Goal: Task Accomplishment & Management: Use online tool/utility

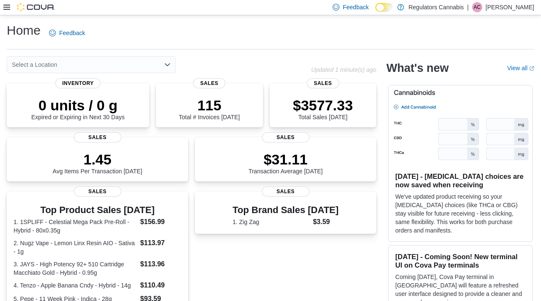
click at [8, 8] on icon at bounding box center [6, 7] width 7 height 7
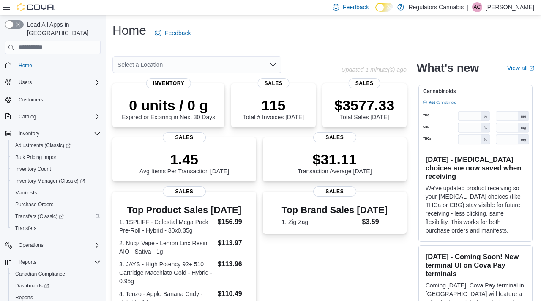
scroll to position [31, 0]
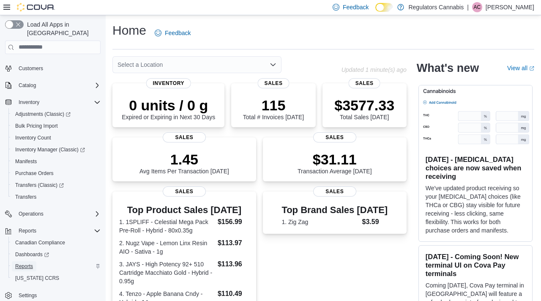
click at [22, 263] on span "Reports" at bounding box center [24, 266] width 18 height 7
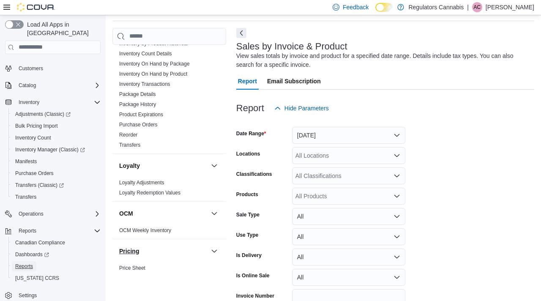
scroll to position [402, 0]
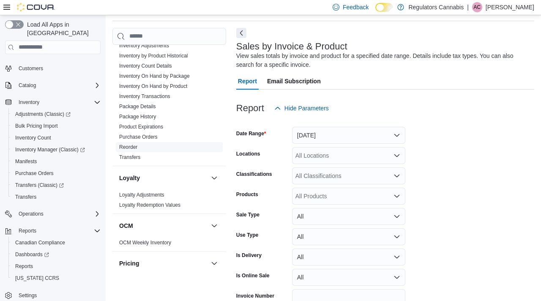
click at [129, 144] on link "Reorder" at bounding box center [128, 147] width 18 height 6
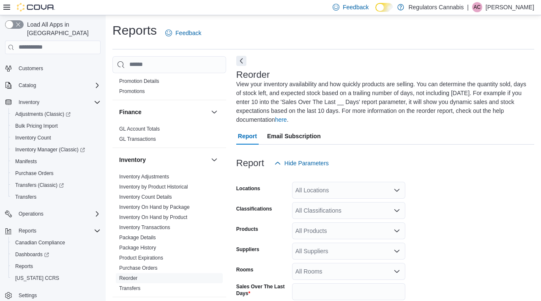
click at [242, 62] on button "Next" at bounding box center [241, 61] width 10 height 10
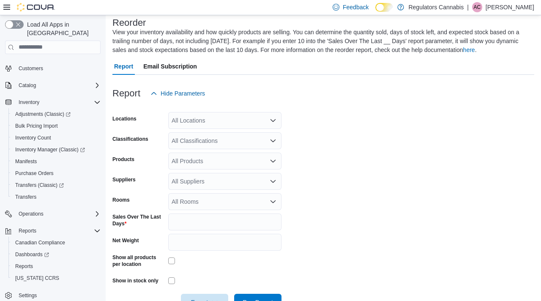
scroll to position [59, 0]
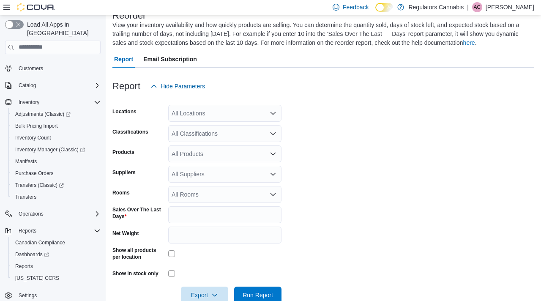
click at [251, 116] on div "All Locations" at bounding box center [224, 113] width 113 height 17
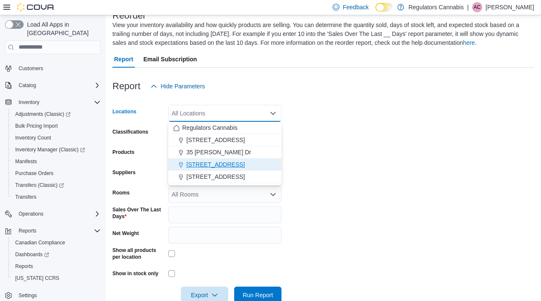
click at [233, 161] on div "[STREET_ADDRESS]" at bounding box center [224, 164] width 103 height 8
click at [322, 180] on form "Locations [STREET_ADDRESS] Selected. [STREET_ADDRESS] Press Backspace to delete…" at bounding box center [323, 199] width 422 height 209
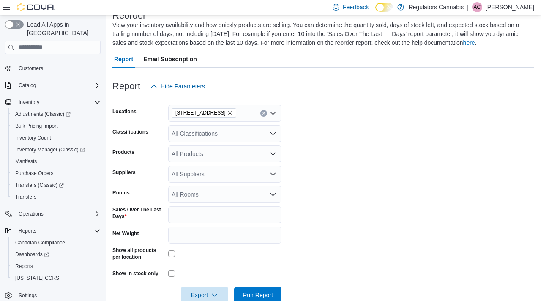
scroll to position [78, 0]
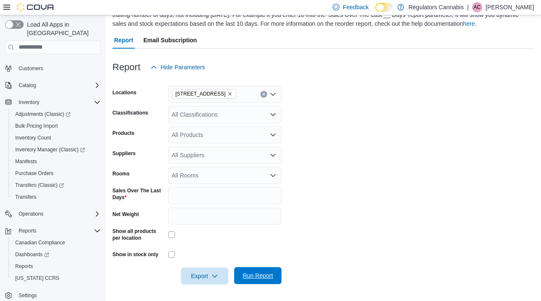
click at [275, 275] on span "Run Report" at bounding box center [257, 275] width 37 height 17
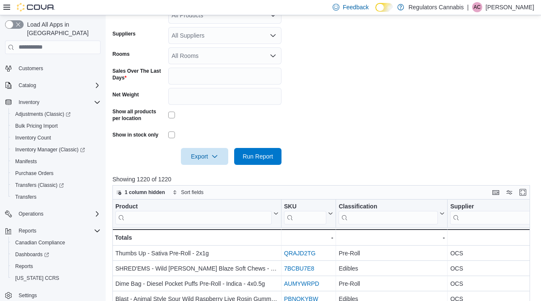
scroll to position [214, 0]
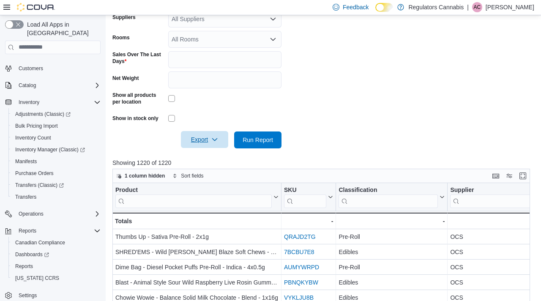
click at [199, 144] on span "Export" at bounding box center [204, 139] width 37 height 17
click at [200, 153] on span "Export to Excel" at bounding box center [205, 156] width 38 height 7
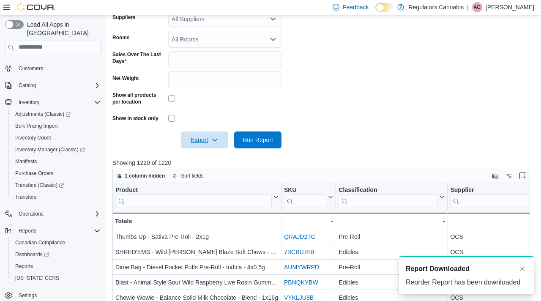
scroll to position [0, 0]
